Goal: Information Seeking & Learning: Learn about a topic

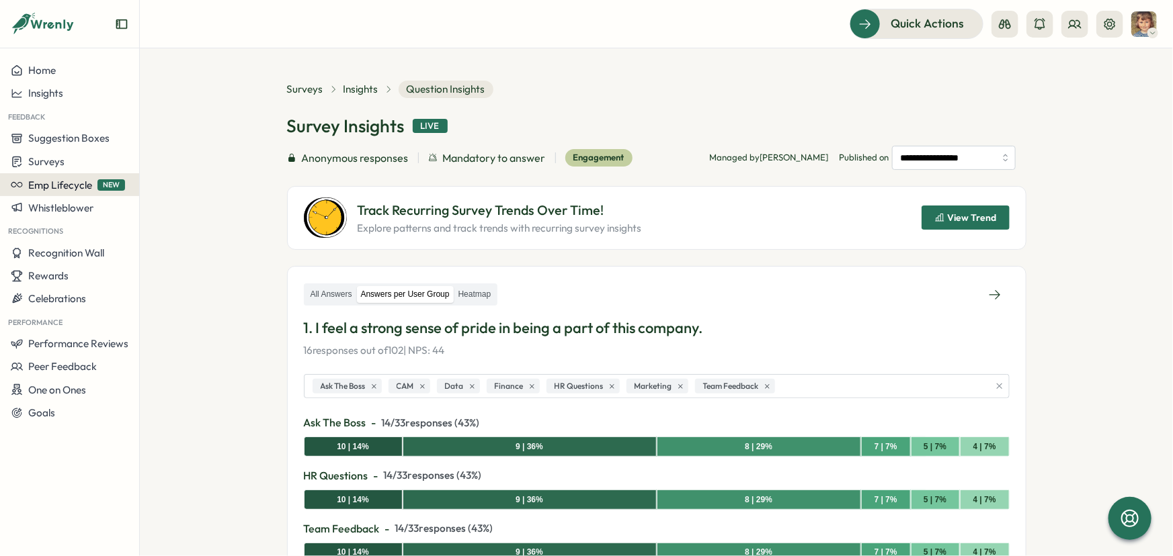
scroll to position [183, 0]
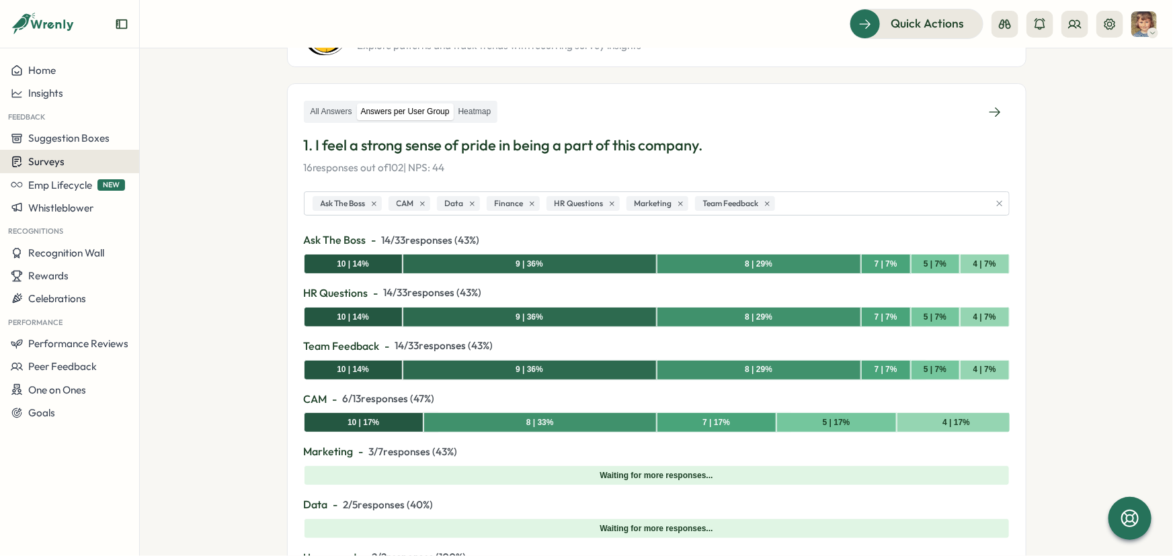
click at [52, 168] on button "Surveys" at bounding box center [69, 162] width 139 height 24
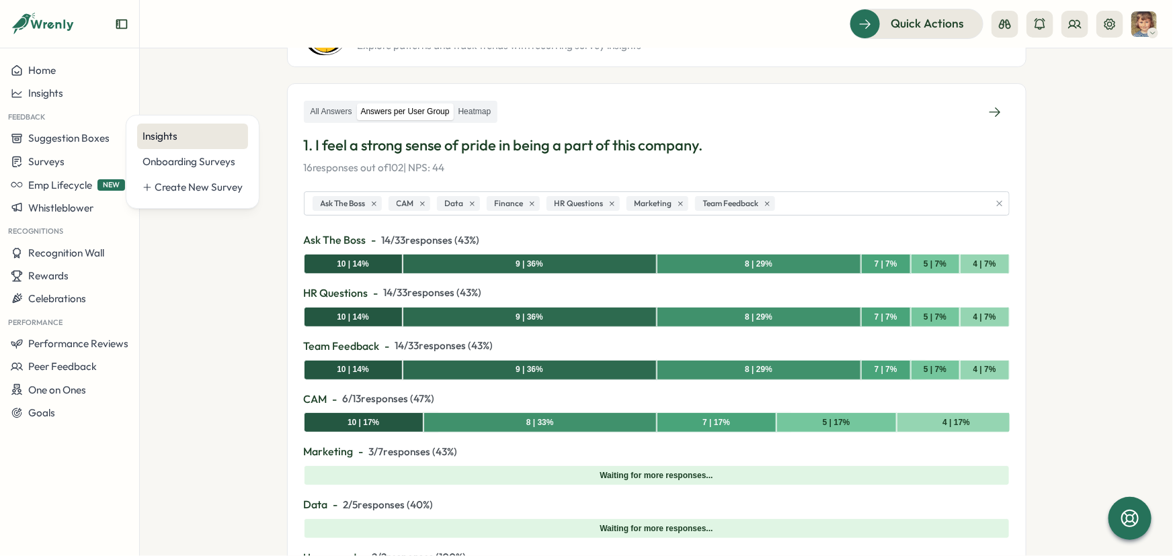
click at [161, 133] on div "Insights" at bounding box center [192, 136] width 100 height 15
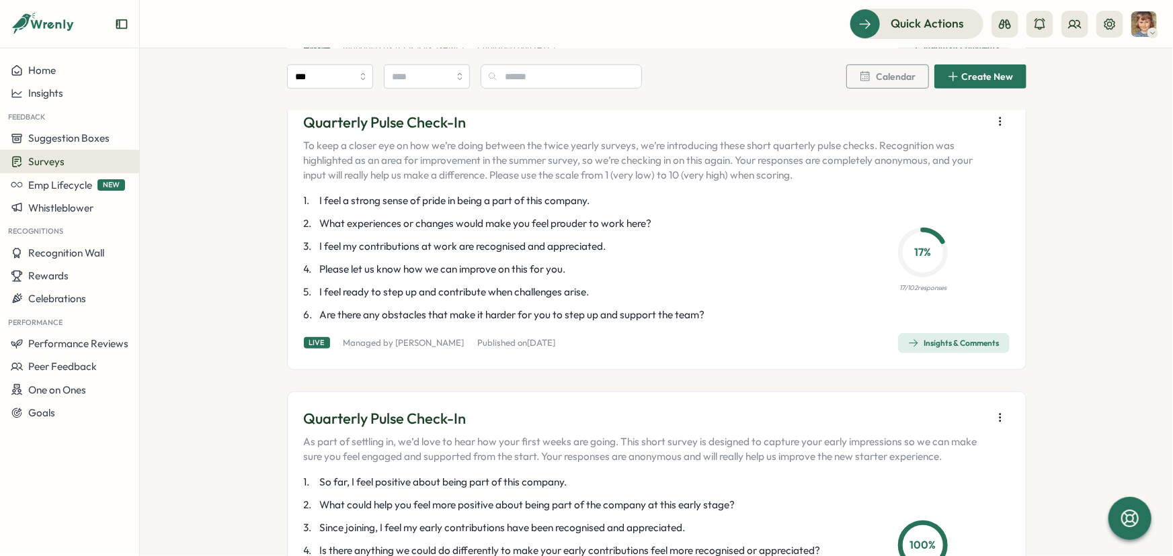
scroll to position [427, 0]
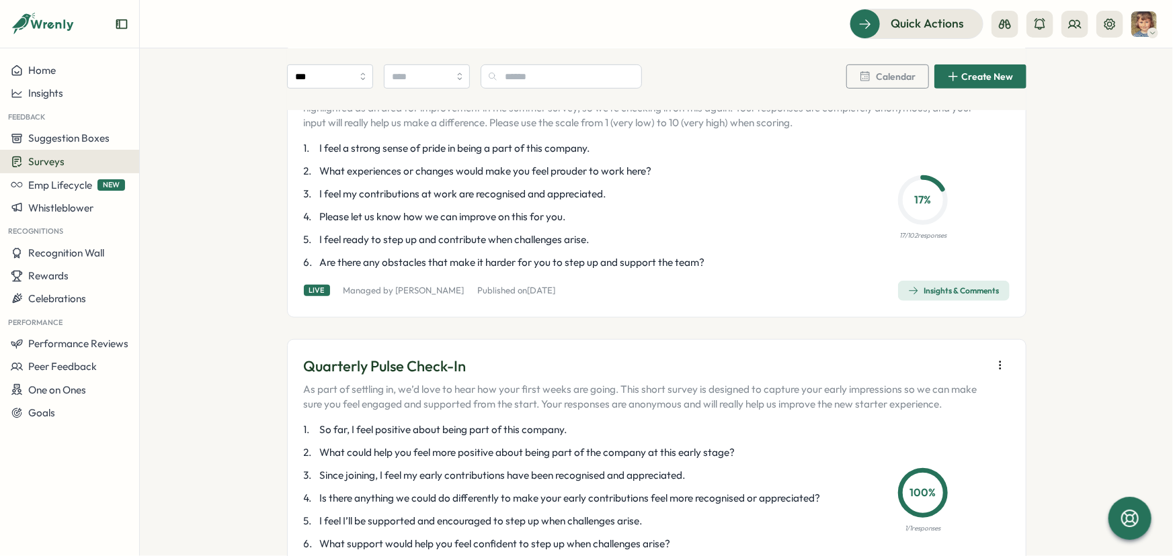
click at [928, 296] on div "Insights & Comments" at bounding box center [953, 291] width 91 height 11
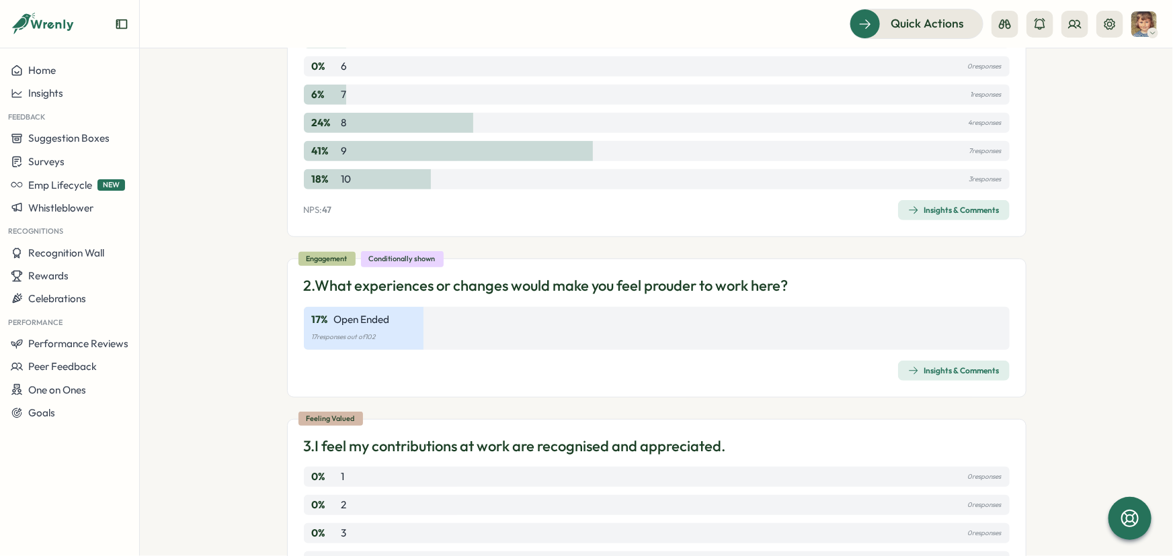
scroll to position [366, 0]
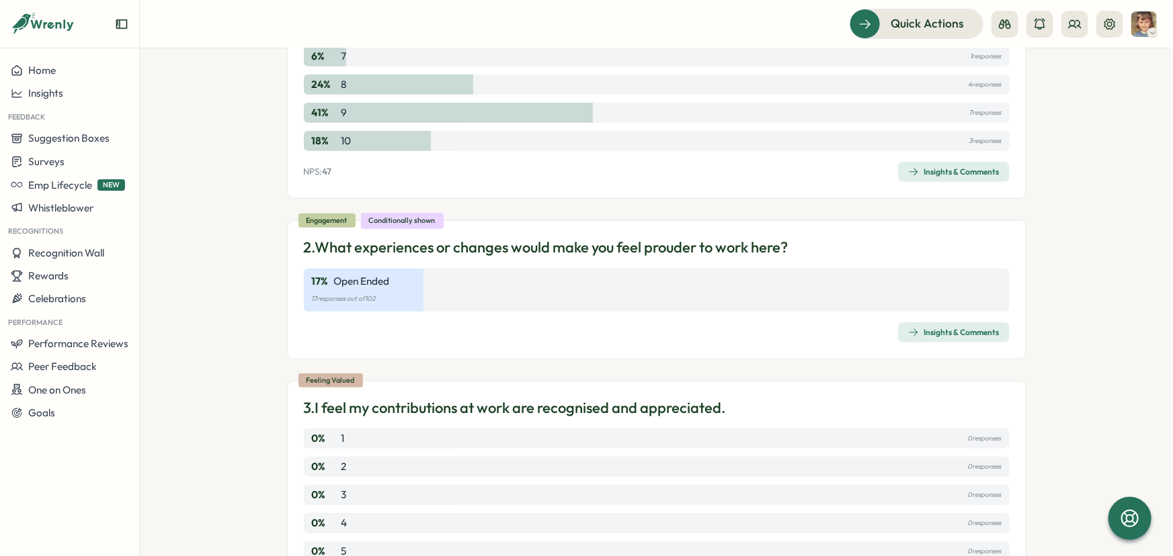
click at [934, 331] on div "Insights & Comments" at bounding box center [953, 332] width 91 height 11
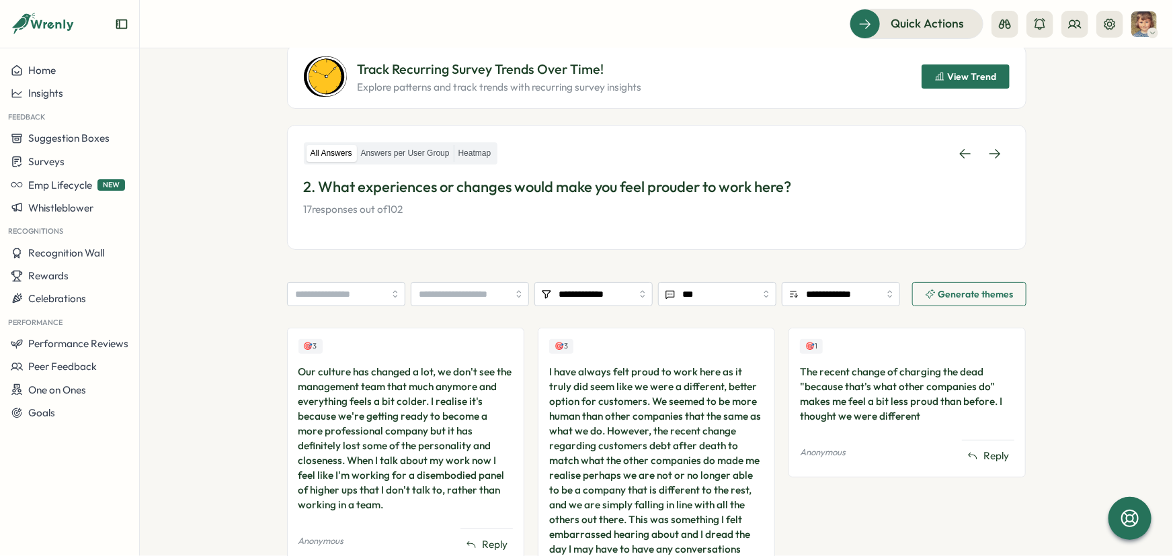
scroll to position [116, 0]
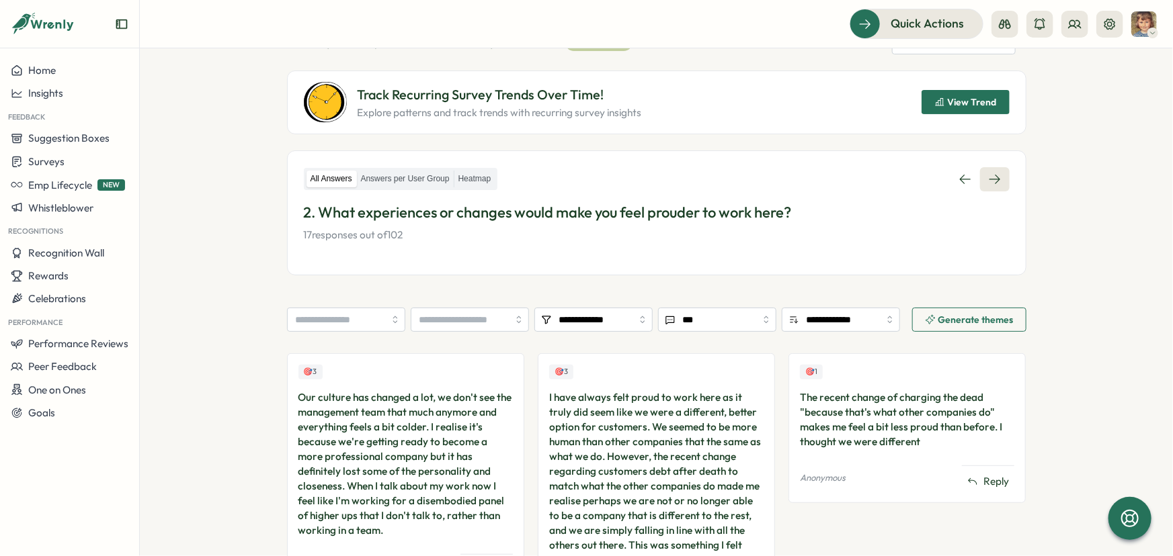
click at [988, 175] on icon at bounding box center [994, 179] width 13 height 13
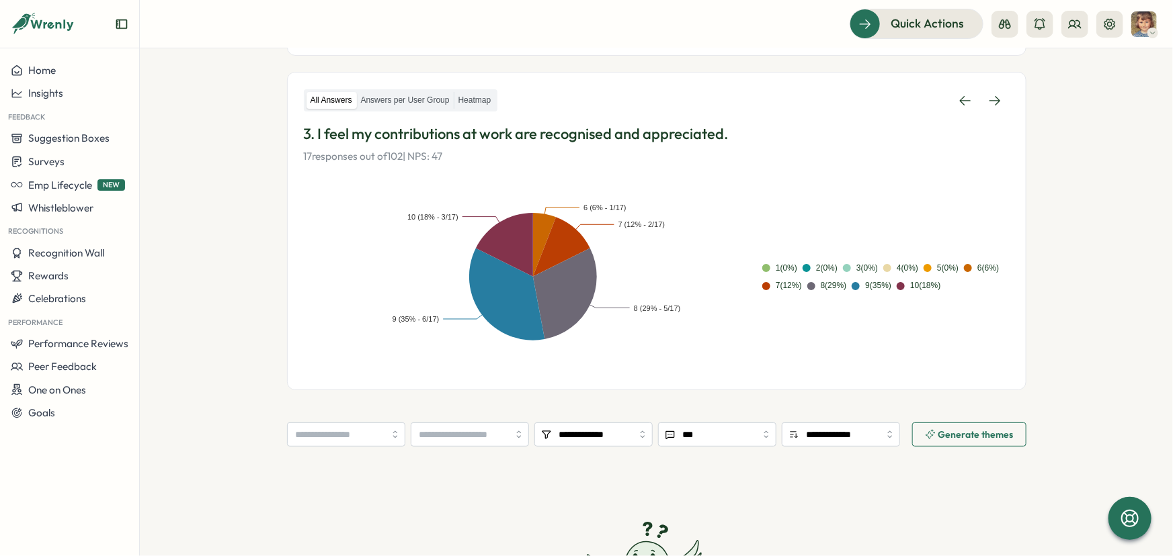
scroll to position [190, 0]
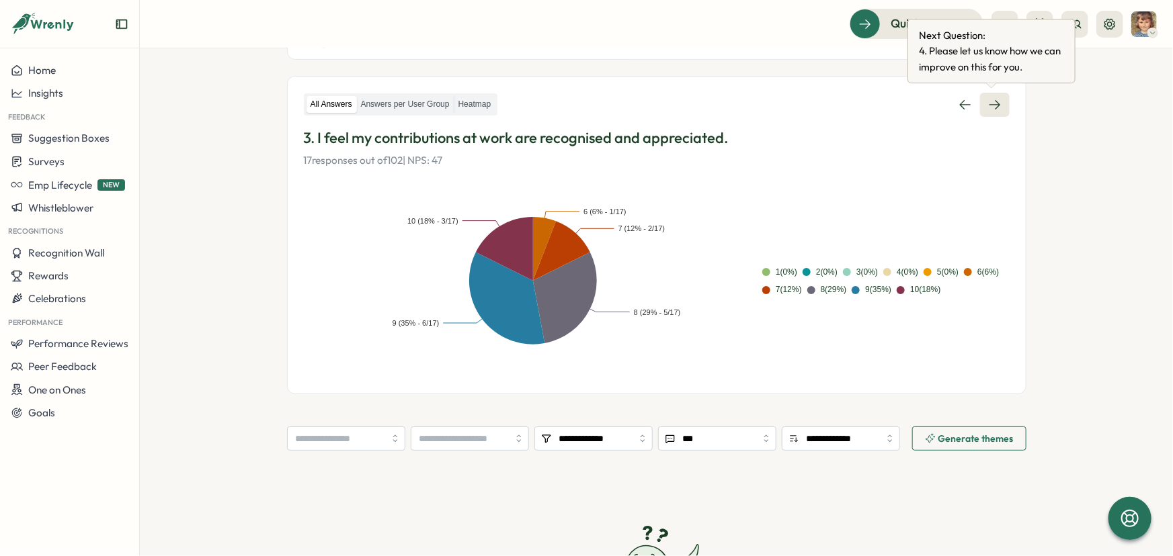
click at [993, 99] on icon at bounding box center [994, 104] width 13 height 13
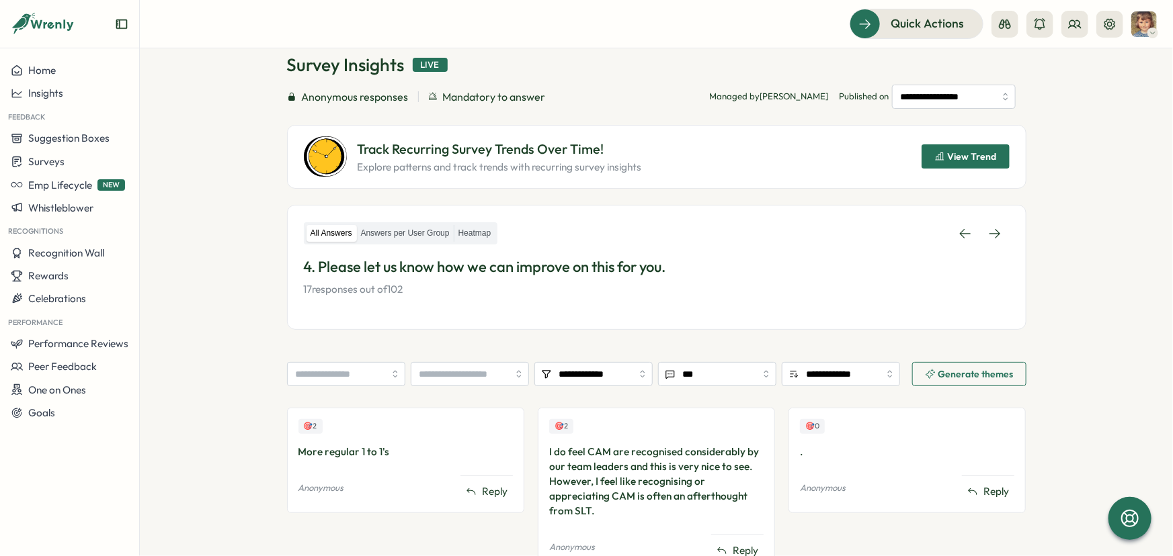
scroll to position [119, 0]
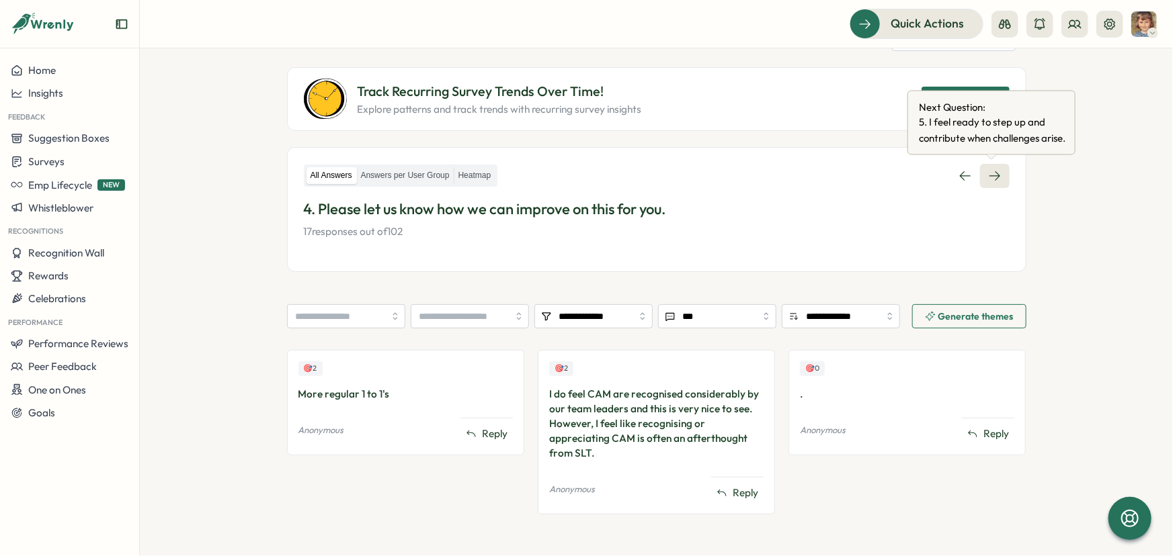
click at [988, 178] on icon at bounding box center [994, 175] width 13 height 13
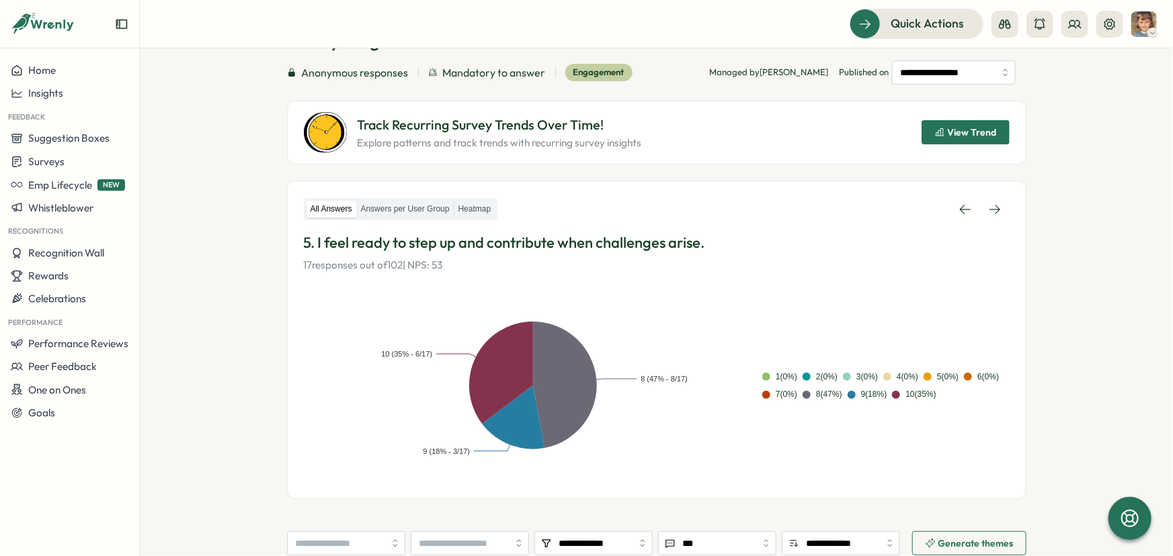
scroll to position [68, 0]
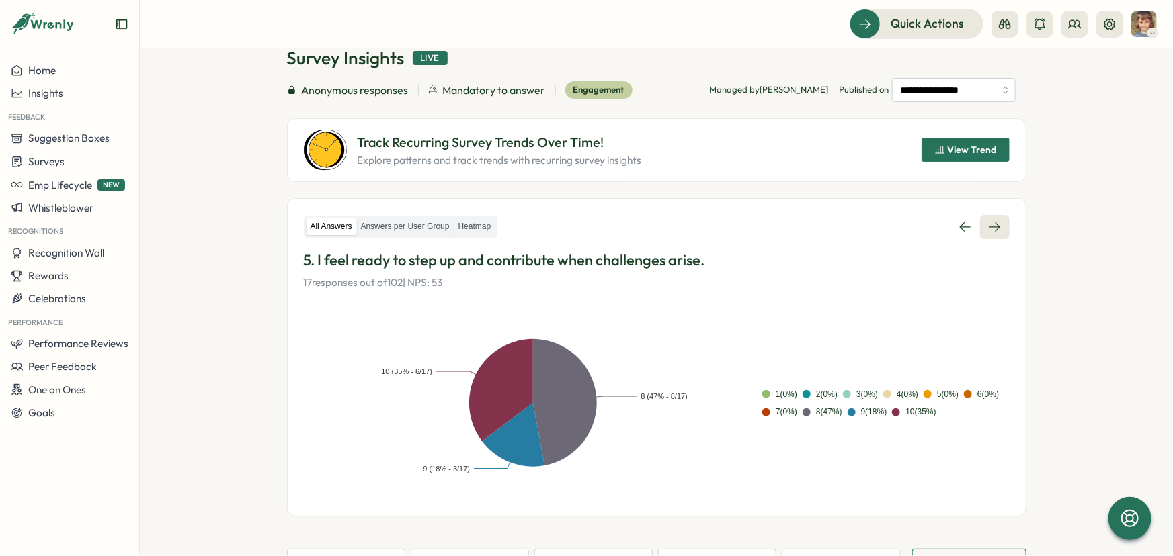
click at [988, 222] on icon at bounding box center [994, 226] width 13 height 13
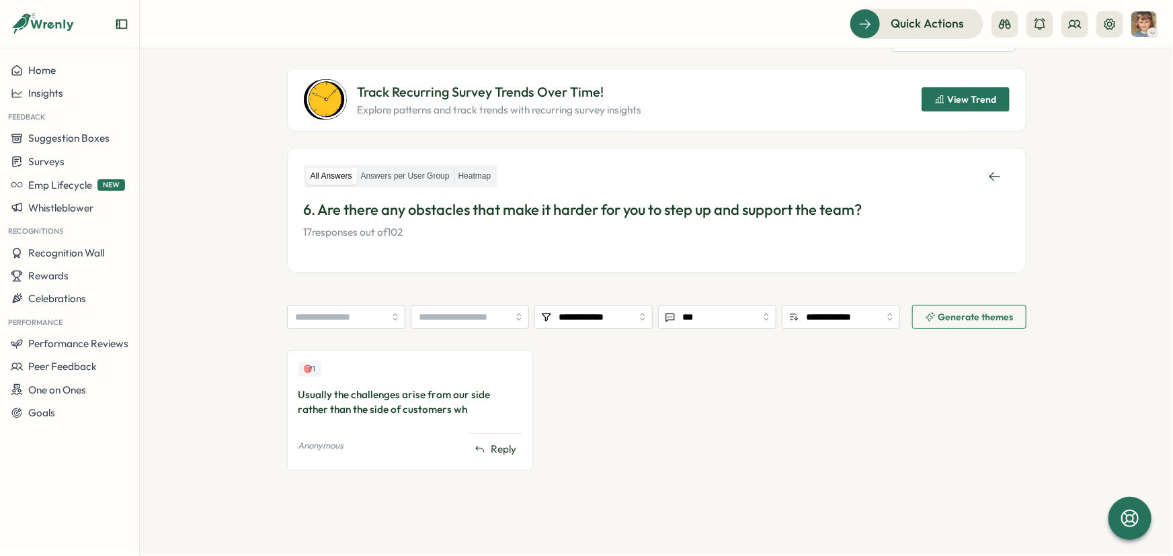
scroll to position [119, 0]
